Goal: Task Accomplishment & Management: Manage account settings

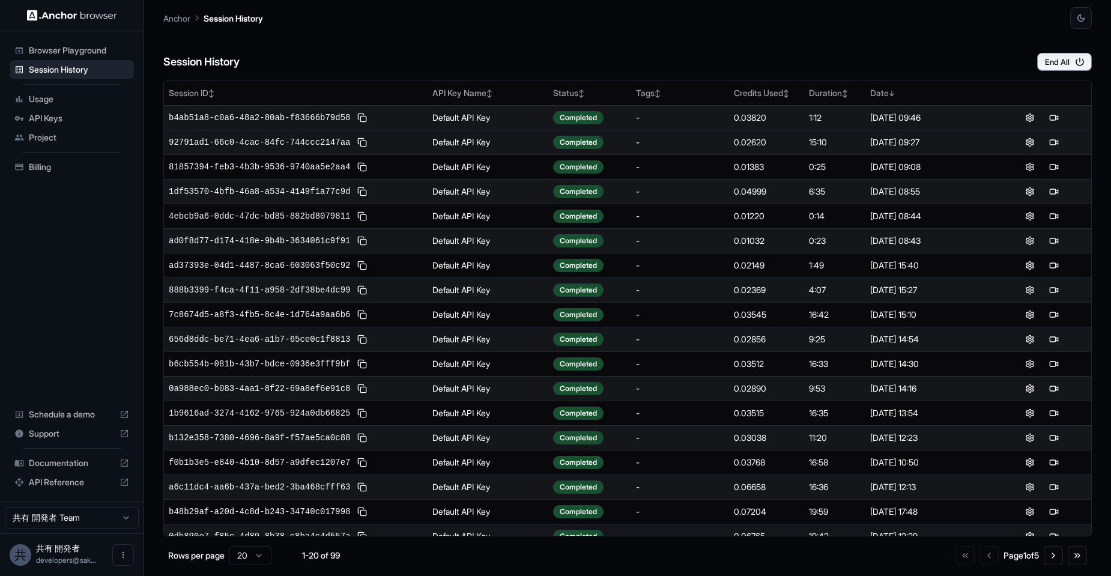
click at [743, 129] on td "0.03820" at bounding box center [766, 117] width 75 height 25
click at [742, 126] on td "0.03820" at bounding box center [766, 117] width 75 height 25
click at [742, 121] on div "0.03820" at bounding box center [766, 118] width 65 height 12
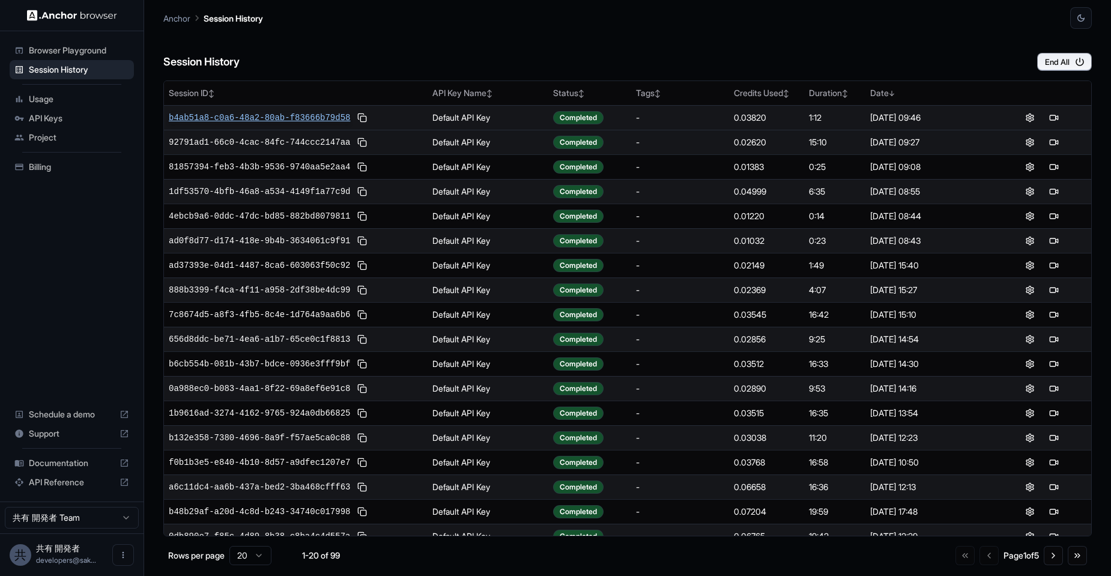
click at [324, 112] on span "b4ab51a8-c0a6-48a2-80ab-f83666b79d58" at bounding box center [259, 118] width 181 height 12
click at [362, 120] on button at bounding box center [362, 118] width 14 height 14
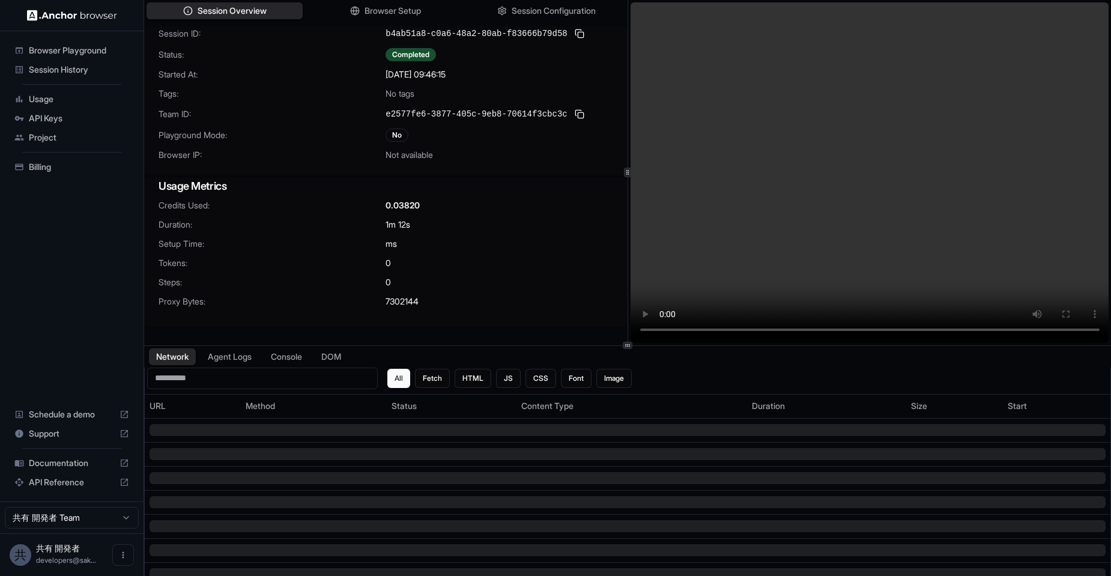
click at [887, 238] on video at bounding box center [870, 172] width 479 height 341
click at [62, 52] on span "Browser Playground" at bounding box center [79, 50] width 100 height 12
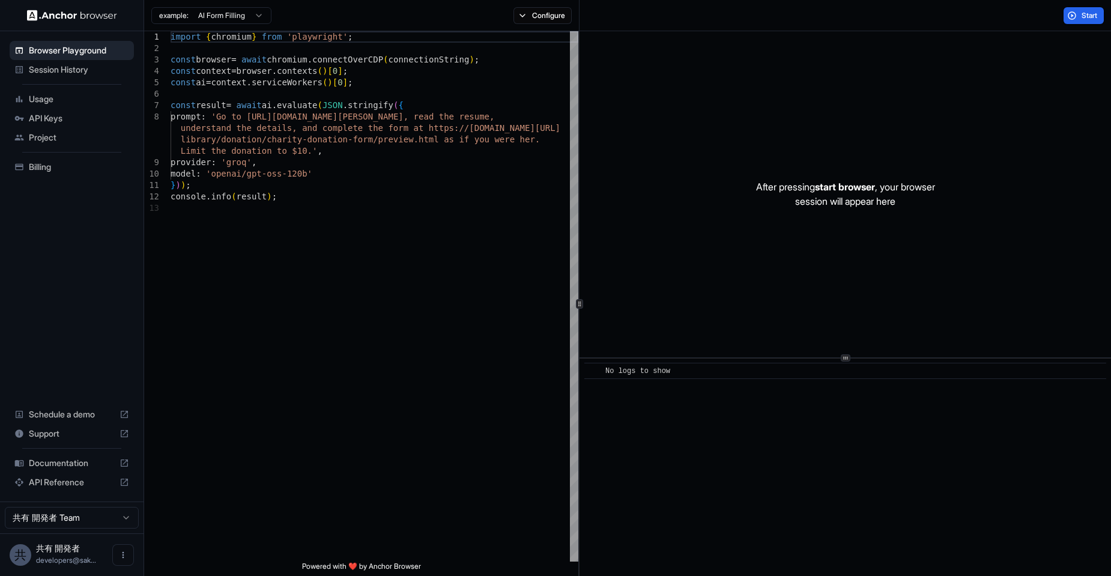
click at [57, 108] on div "Usage" at bounding box center [72, 98] width 124 height 19
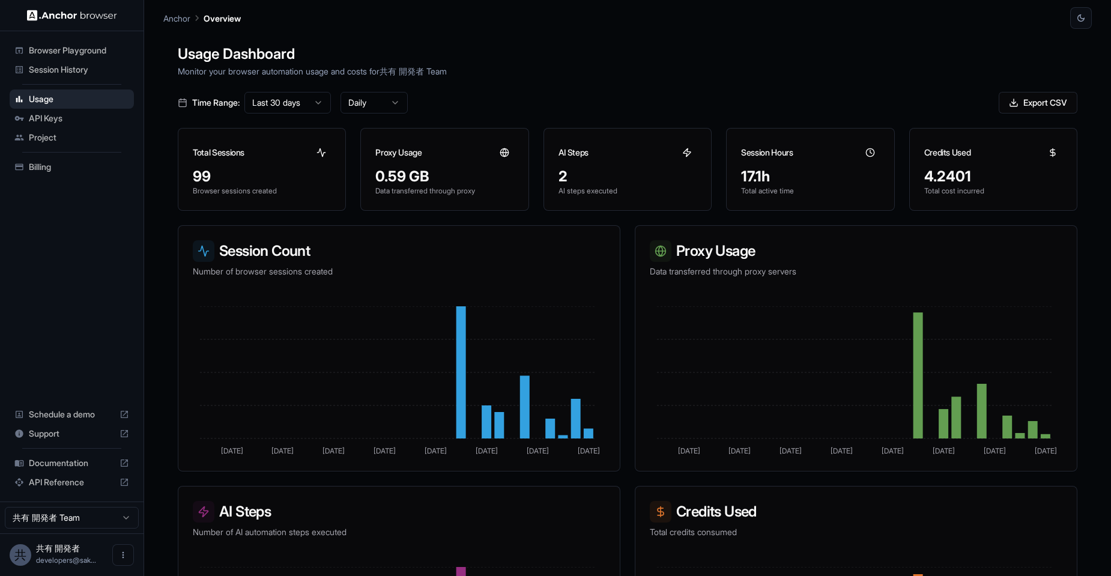
click at [65, 77] on div "Session History" at bounding box center [72, 69] width 124 height 19
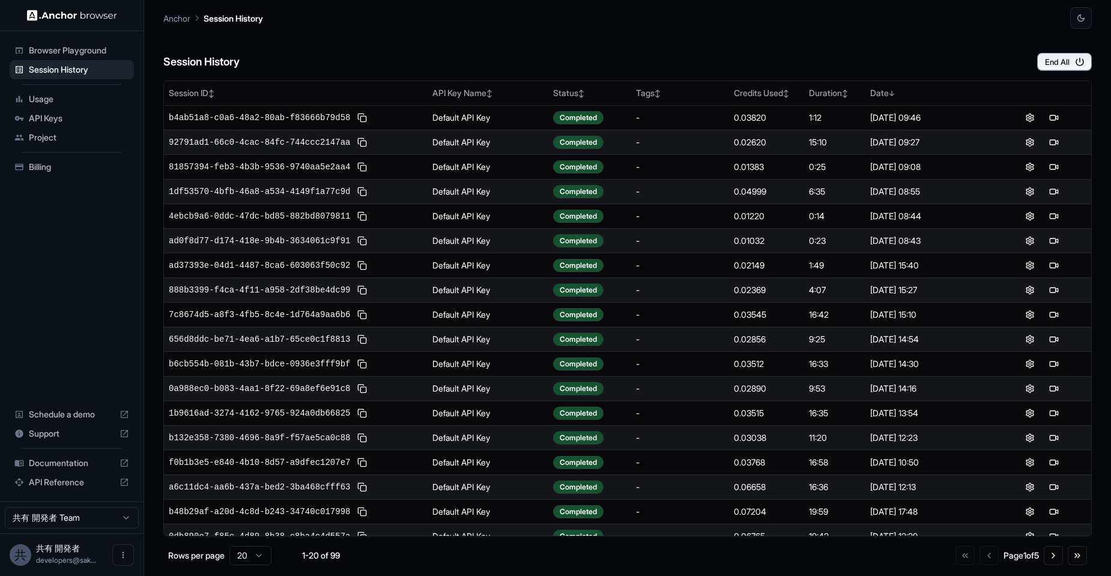
click at [65, 106] on div "Usage" at bounding box center [72, 98] width 124 height 19
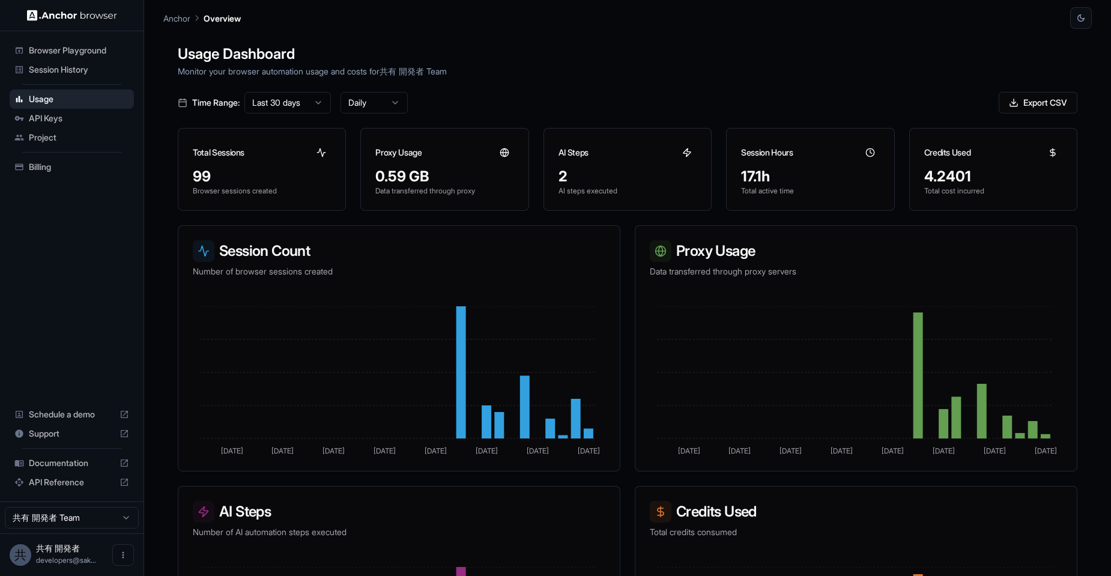
click at [54, 176] on div "Billing" at bounding box center [72, 166] width 124 height 19
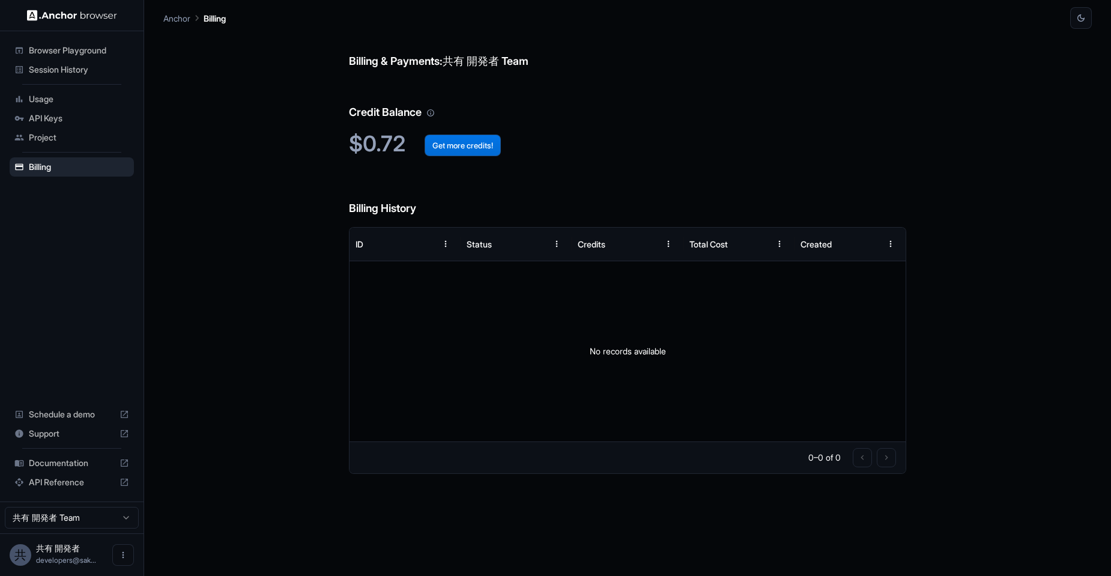
click at [481, 142] on button "Get more credits!" at bounding box center [463, 146] width 76 height 22
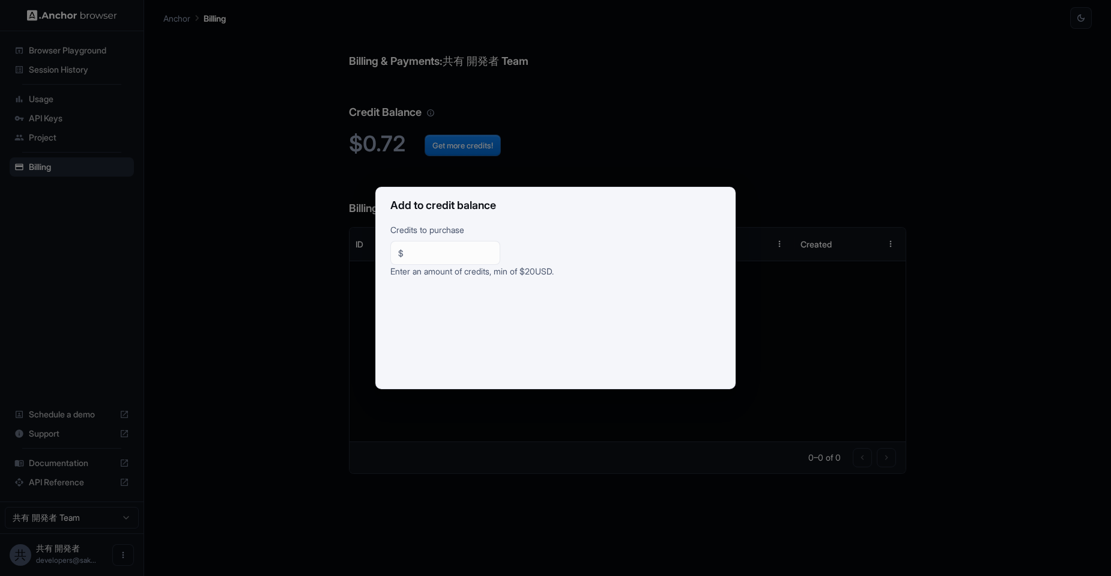
click at [506, 448] on div "Add to credit balance Credits to purchase $ ** ​ Enter an amount of credits, mi…" at bounding box center [555, 288] width 1111 height 576
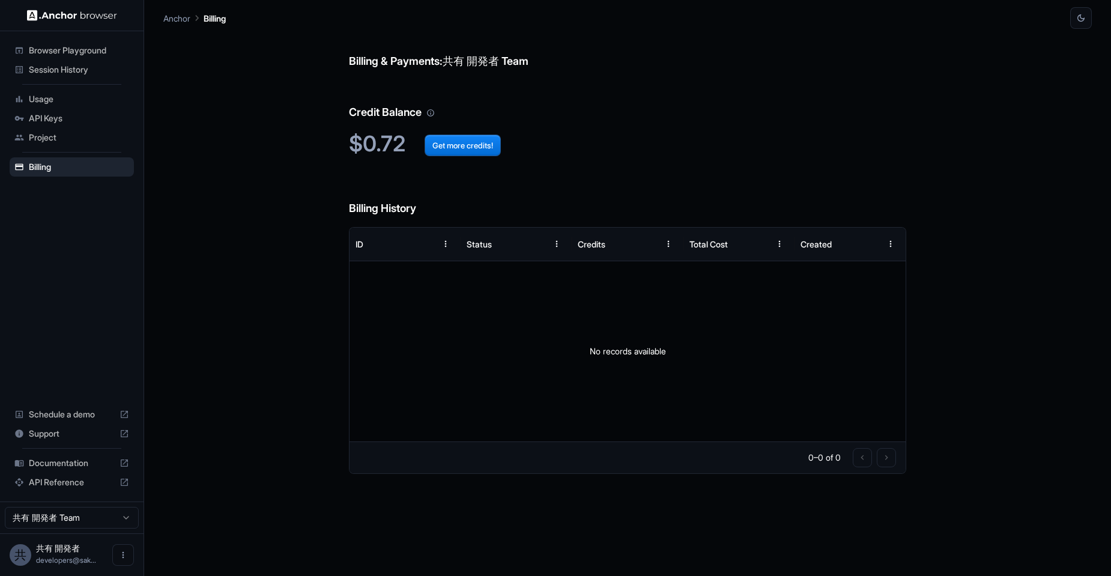
click at [84, 18] on img at bounding box center [72, 15] width 90 height 11
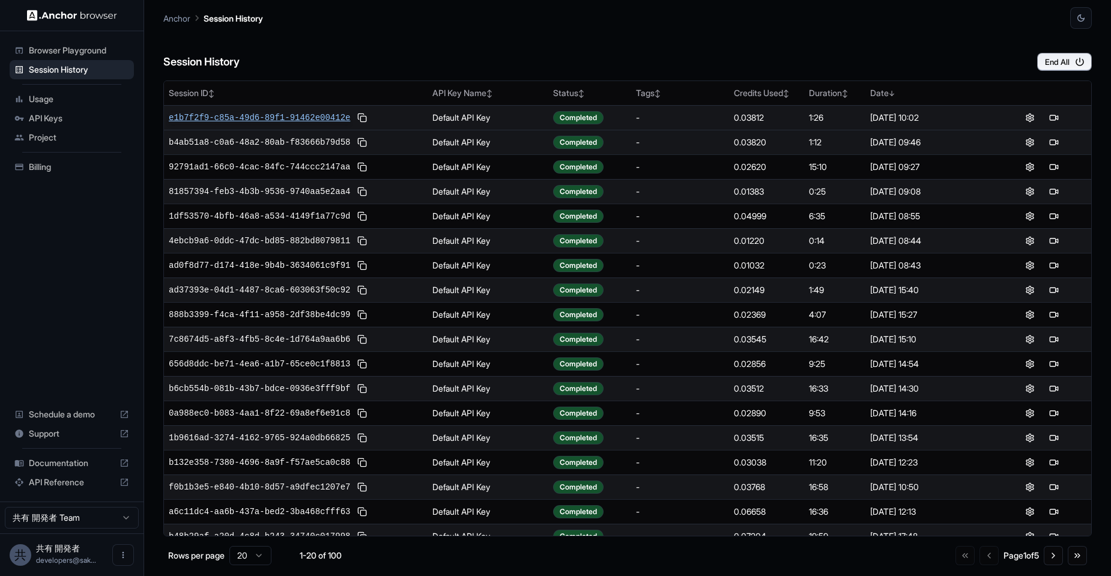
click at [293, 121] on span "e1b7f2f9-c85a-49d6-89f1-91462e00412e" at bounding box center [259, 118] width 181 height 12
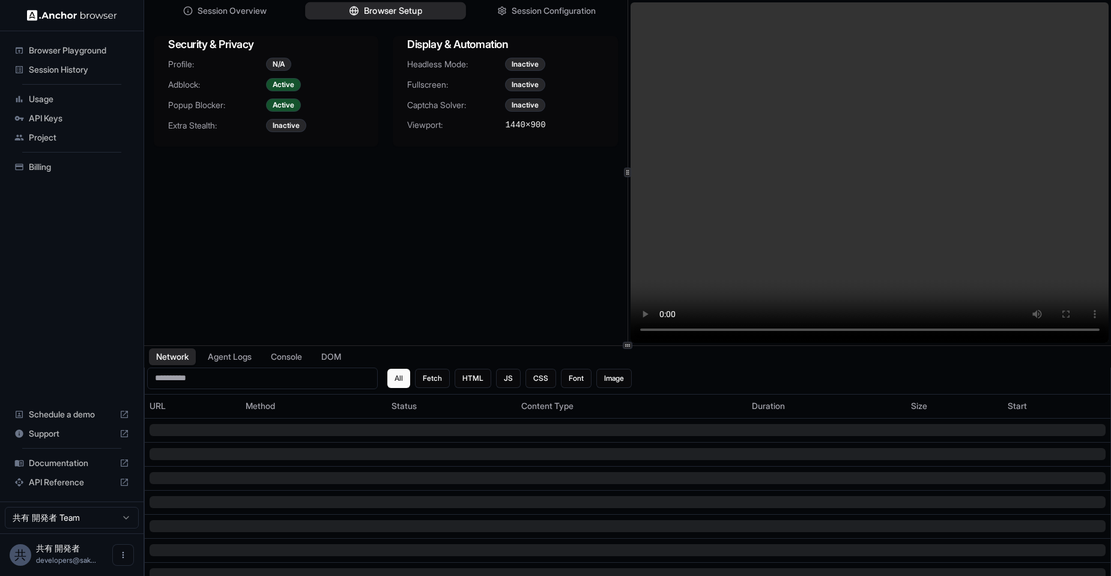
click at [368, 16] on span "Browser Setup" at bounding box center [393, 11] width 58 height 13
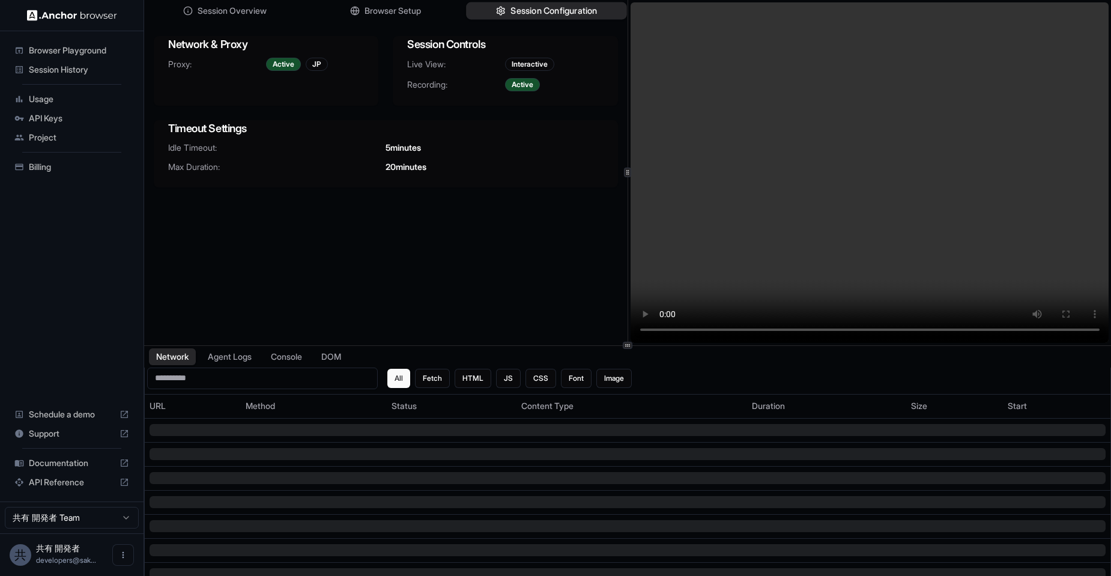
click at [534, 12] on span "Session Configuration" at bounding box center [554, 11] width 86 height 13
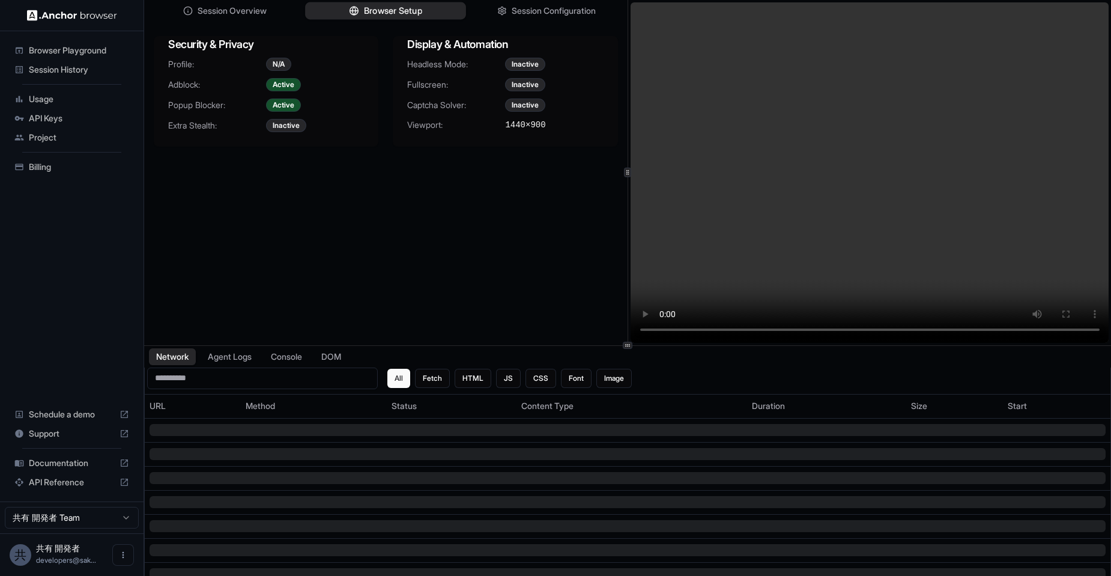
click at [435, 13] on button "Browser Setup" at bounding box center [385, 10] width 161 height 17
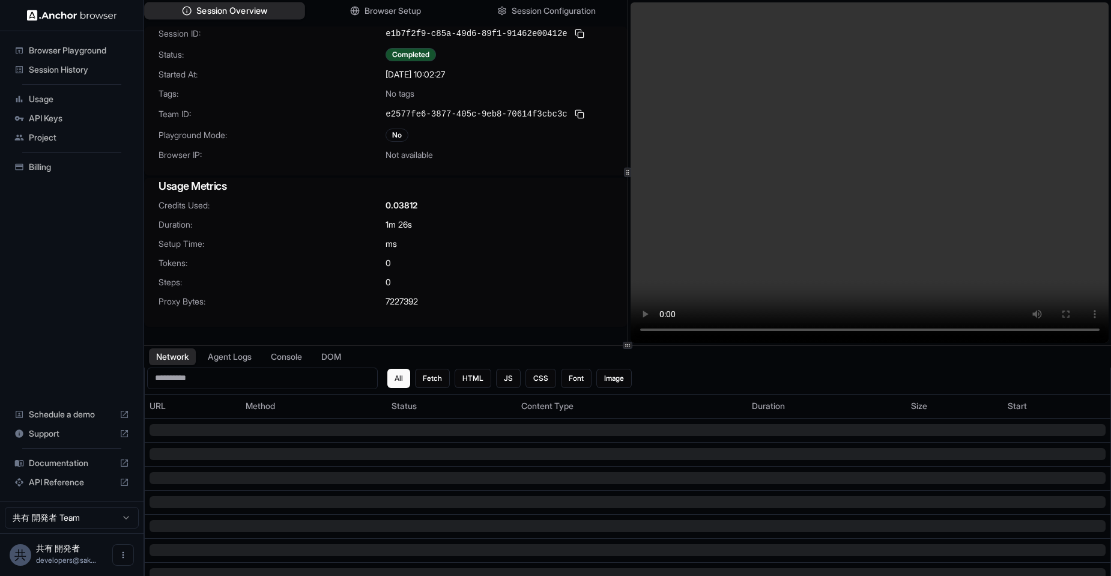
click at [223, 14] on span "Session Overview" at bounding box center [231, 11] width 71 height 13
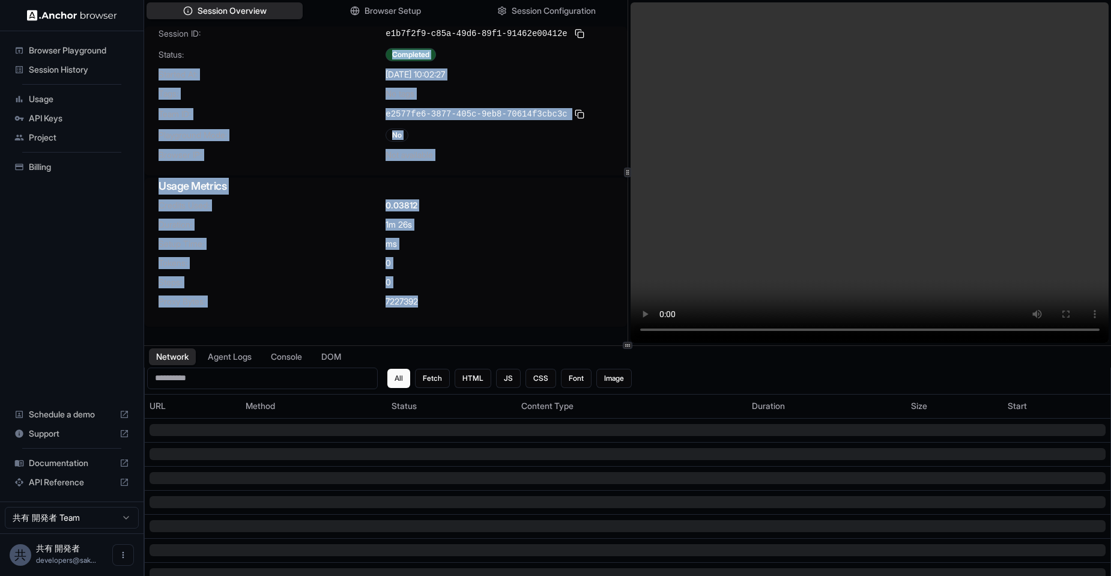
drag, startPoint x: 453, startPoint y: 313, endPoint x: 205, endPoint y: 53, distance: 359.0
click at [205, 53] on div "Session ID: e1b7f2f9-c85a-49d6-89f1-91462e00412e Status: Completed Started At: …" at bounding box center [386, 176] width 484 height 300
copy div "Completed Started At: 9/25/2025, 10:02:27 Tags: No tags Team ID: e2577fe6-3877-…"
click at [470, 199] on div "Usage Metrics Credits Used: 0.03812 Duration: 1m 26s Setup Time: ms Tokens: 0 S…" at bounding box center [386, 252] width 484 height 149
click at [62, 91] on div "Usage" at bounding box center [72, 98] width 124 height 19
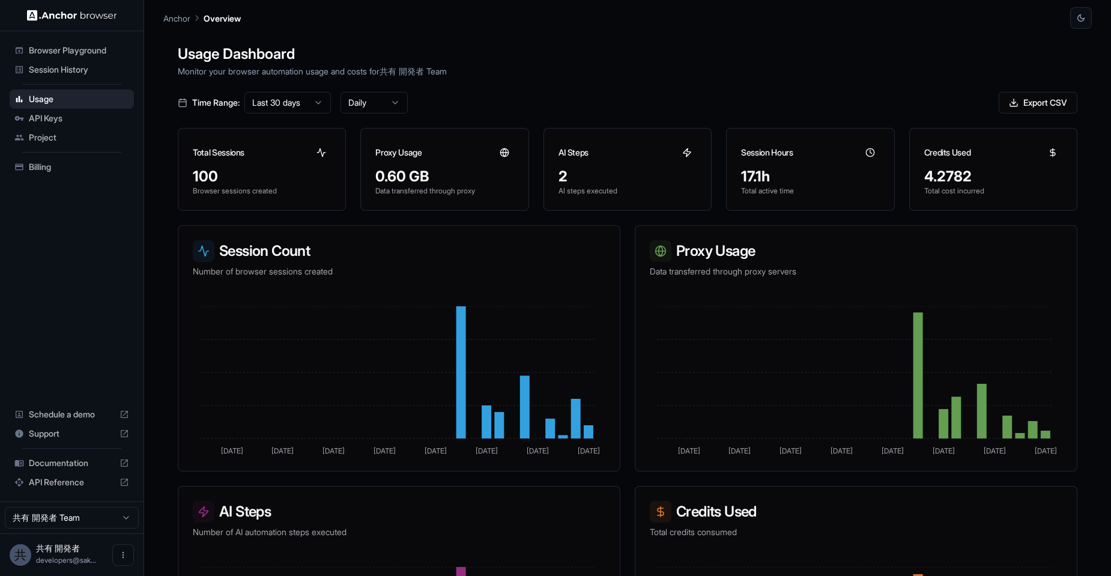
click at [500, 154] on icon at bounding box center [505, 153] width 10 height 10
drag, startPoint x: 431, startPoint y: 177, endPoint x: 358, endPoint y: 169, distance: 73.1
click at [358, 169] on div "Total Sessions 100 Browser sessions created Proxy Usage 0.60 GB Data transferre…" at bounding box center [628, 169] width 900 height 83
drag, startPoint x: 563, startPoint y: 176, endPoint x: 589, endPoint y: 178, distance: 25.9
click at [589, 178] on div "2" at bounding box center [628, 176] width 138 height 19
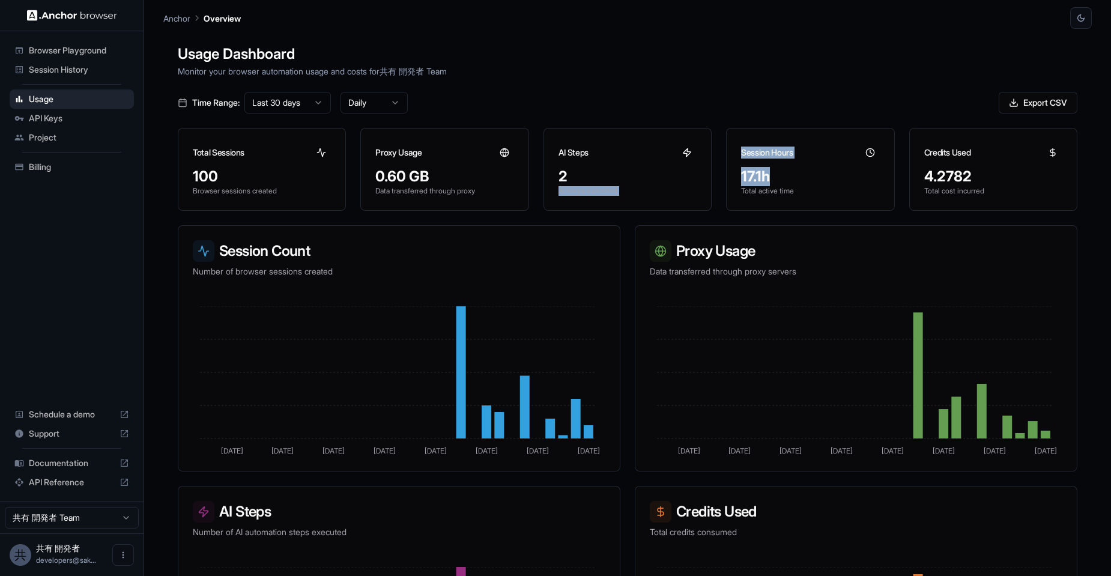
drag, startPoint x: 760, startPoint y: 176, endPoint x: 702, endPoint y: 172, distance: 58.4
click at [702, 172] on div "Total Sessions 100 Browser sessions created Proxy Usage 0.60 GB Data transferre…" at bounding box center [628, 169] width 900 height 83
click at [914, 179] on div "4.2782 Total cost incurred" at bounding box center [993, 188] width 167 height 43
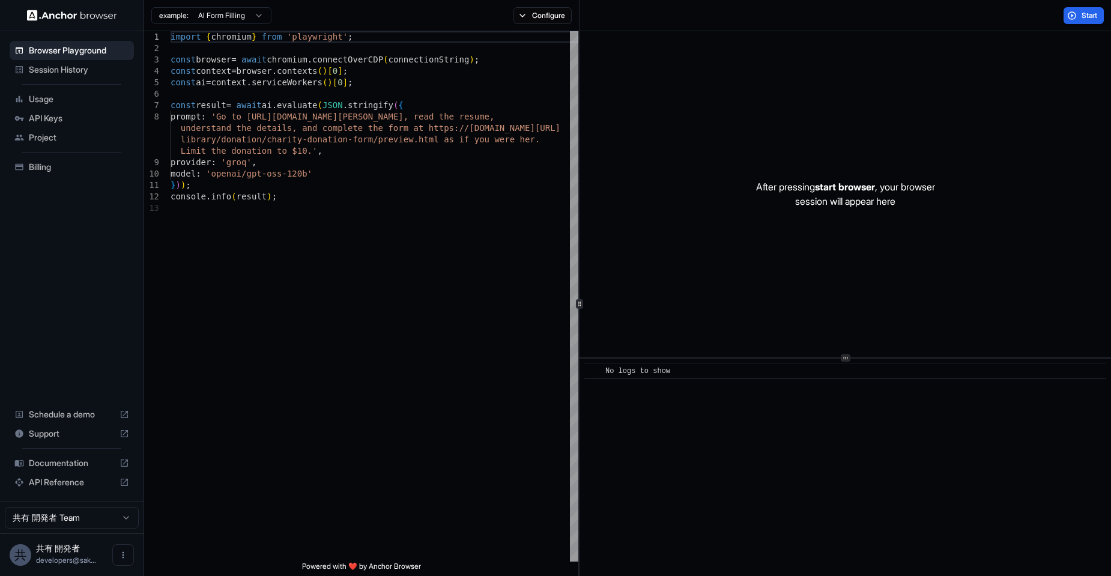
click at [61, 74] on span "Session History" at bounding box center [79, 70] width 100 height 12
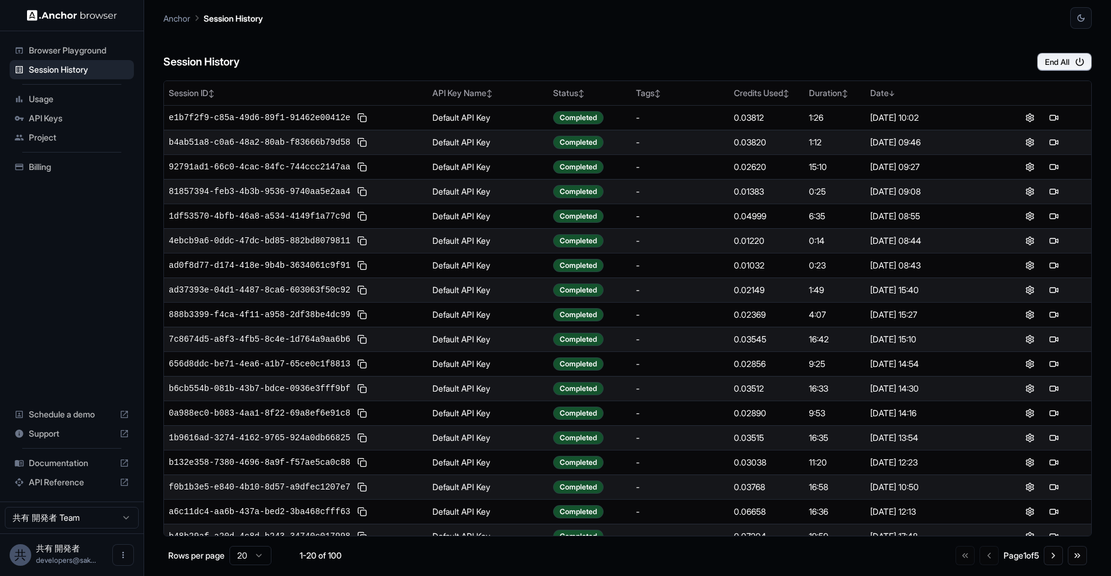
click at [68, 110] on div "API Keys" at bounding box center [72, 118] width 124 height 19
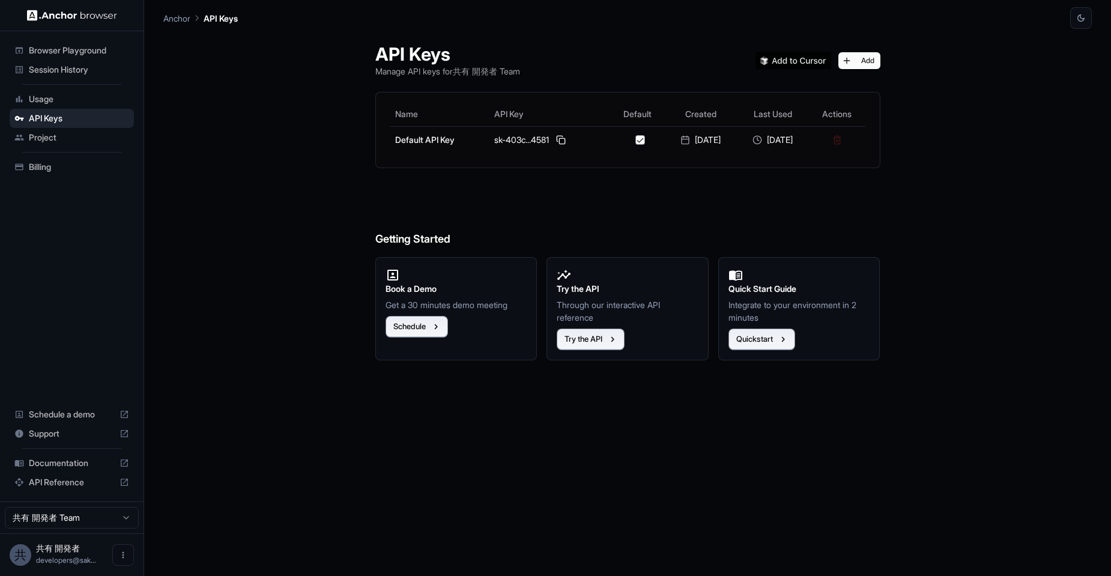
click at [67, 133] on span "Project" at bounding box center [79, 138] width 100 height 12
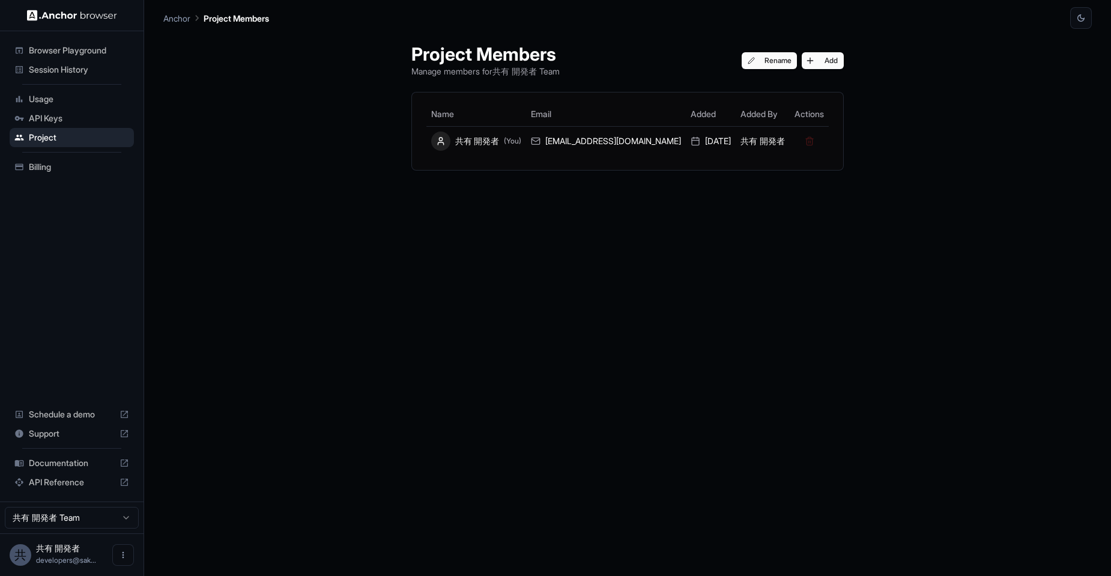
click at [78, 515] on html "Browser Playground Session History Usage API Keys Project Billing Schedule a de…" at bounding box center [555, 288] width 1111 height 576
click at [124, 557] on icon "Open menu" at bounding box center [123, 555] width 10 height 10
click at [831, 61] on div at bounding box center [555, 288] width 1111 height 576
click at [819, 57] on button "Add" at bounding box center [823, 60] width 42 height 17
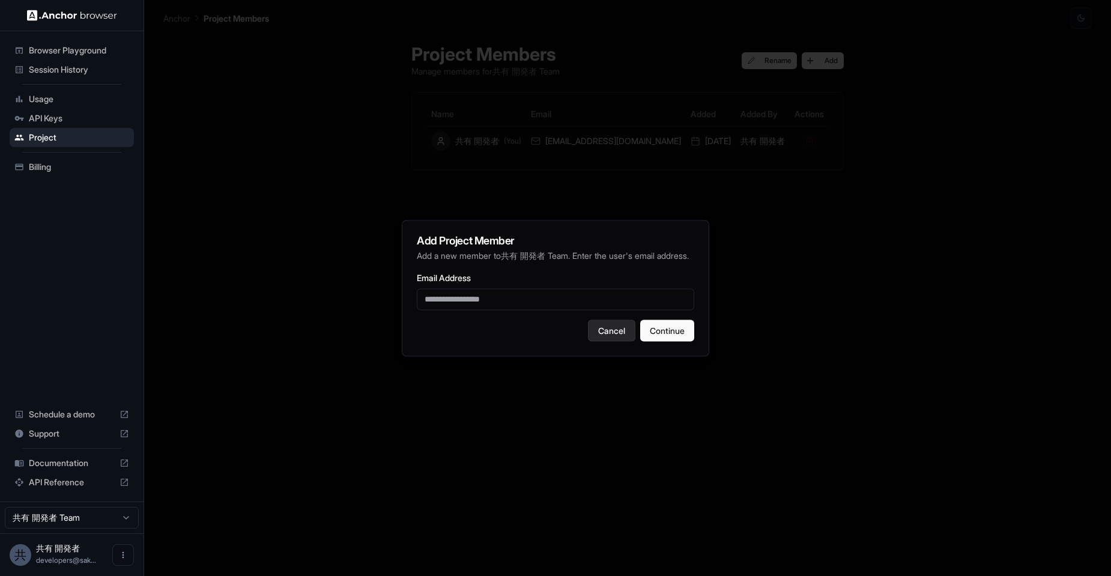
click at [611, 332] on button "Cancel" at bounding box center [611, 331] width 47 height 22
